Goal: Information Seeking & Learning: Learn about a topic

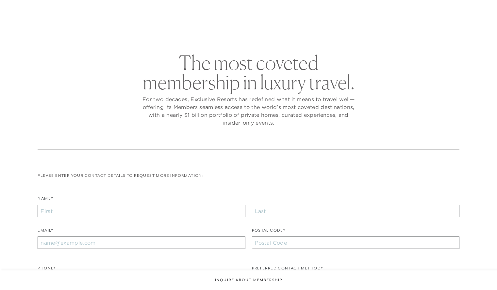
checkbox input "false"
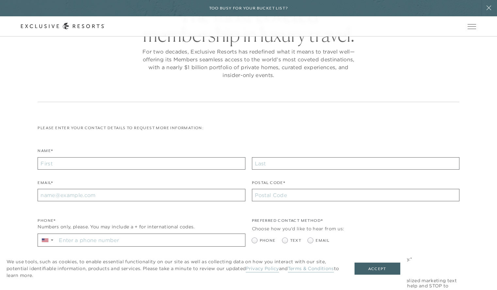
scroll to position [64, 0]
click at [0, 0] on link "Member Login" at bounding box center [0, 0] width 0 height 0
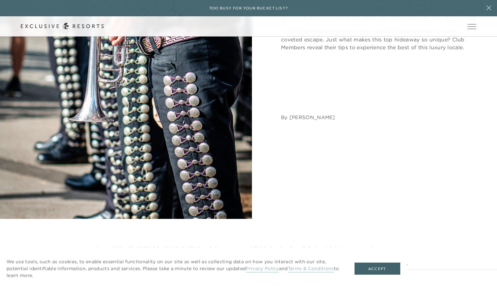
scroll to position [267, 0]
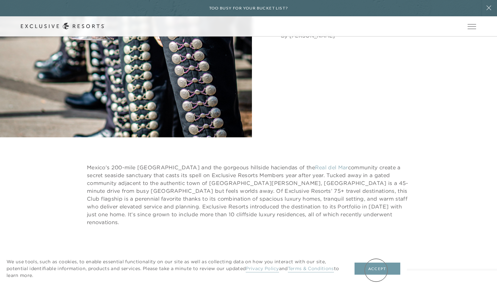
click at [376, 270] on button "Accept" at bounding box center [377, 269] width 46 height 12
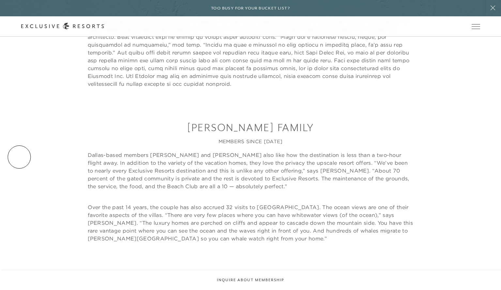
scroll to position [0, 0]
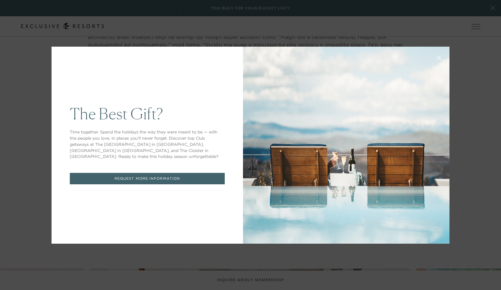
click at [439, 58] on button at bounding box center [440, 57] width 16 height 16
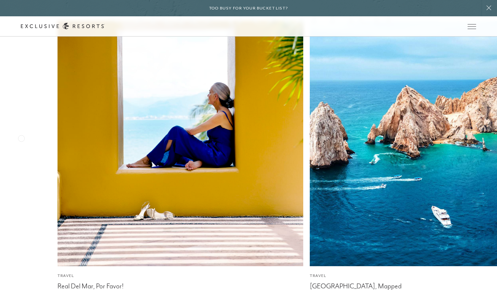
scroll to position [1680, 0]
click at [98, 280] on div "Real Del Mar, Por Favor!" at bounding box center [180, 285] width 246 height 10
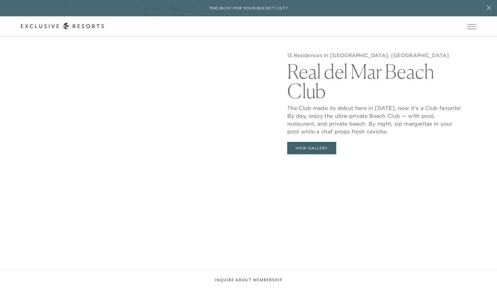
scroll to position [730, 0]
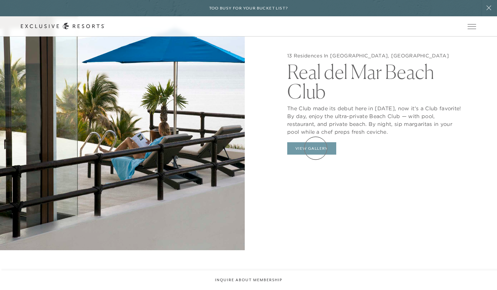
click at [315, 148] on button "View Gallery" at bounding box center [311, 148] width 49 height 12
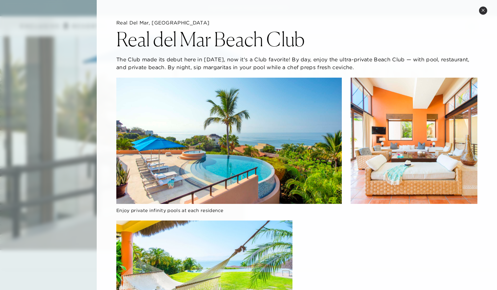
scroll to position [1, 0]
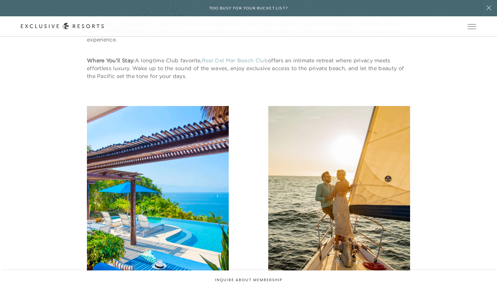
scroll to position [914, 0]
click at [246, 37] on header "Skip to main content Too busy for your bucket list? Not a bucket list. A bluepr…" at bounding box center [248, 18] width 497 height 37
click at [249, 37] on header "Skip to main content Too busy for your bucket list? Not a bucket list. A bluepr…" at bounding box center [248, 18] width 497 height 37
click at [245, 37] on header "Skip to main content Too busy for your bucket list? Not a bucket list. A bluepr…" at bounding box center [248, 18] width 497 height 37
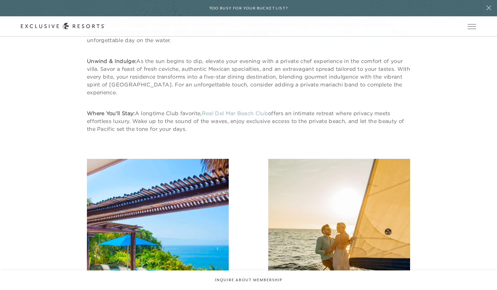
scroll to position [864, 0]
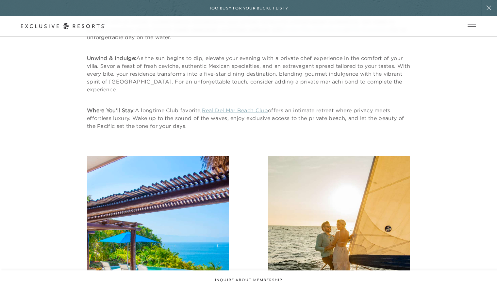
click at [236, 107] on link "Real Del Mar Beach Club" at bounding box center [235, 110] width 66 height 7
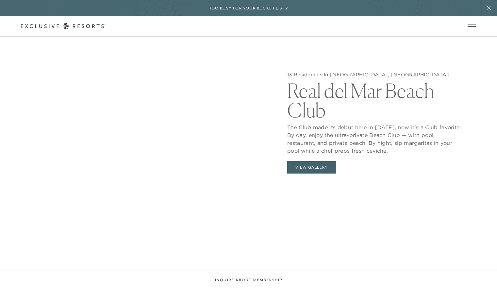
scroll to position [711, 0]
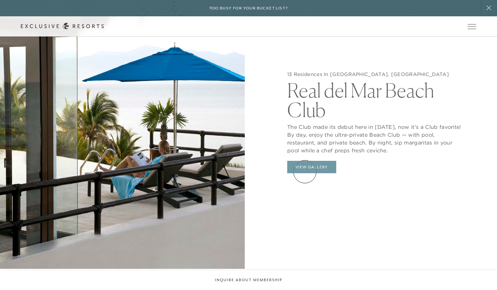
click at [305, 172] on button "View Gallery" at bounding box center [311, 167] width 49 height 12
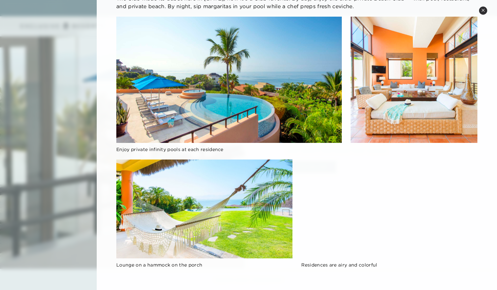
scroll to position [0, 0]
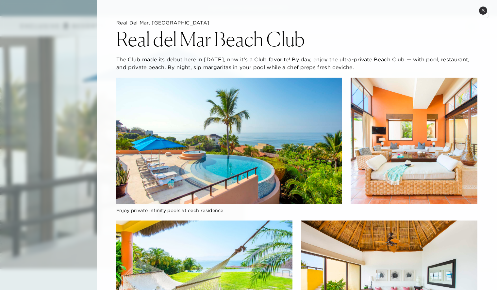
click at [482, 11] on icon at bounding box center [483, 10] width 4 height 4
